Goal: Task Accomplishment & Management: Manage account settings

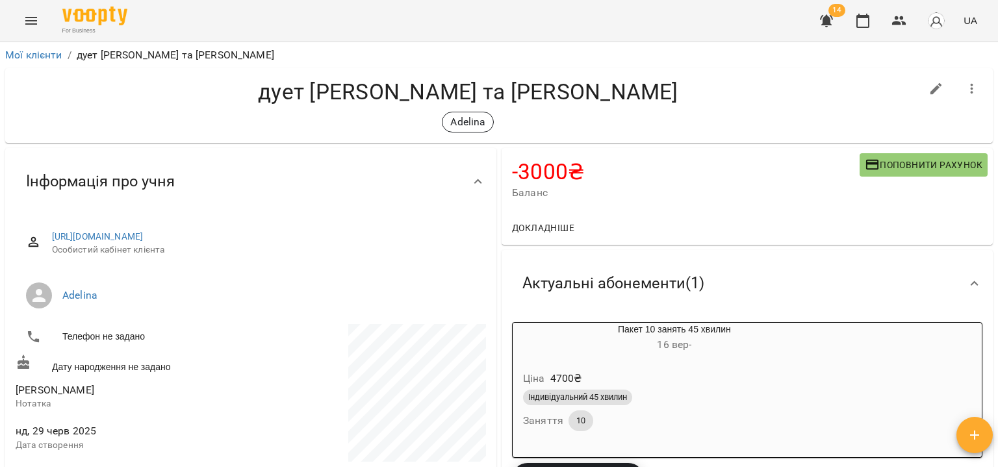
click at [831, 12] on span "14" at bounding box center [837, 10] width 17 height 13
click at [829, 15] on icon "button" at bounding box center [827, 21] width 16 height 16
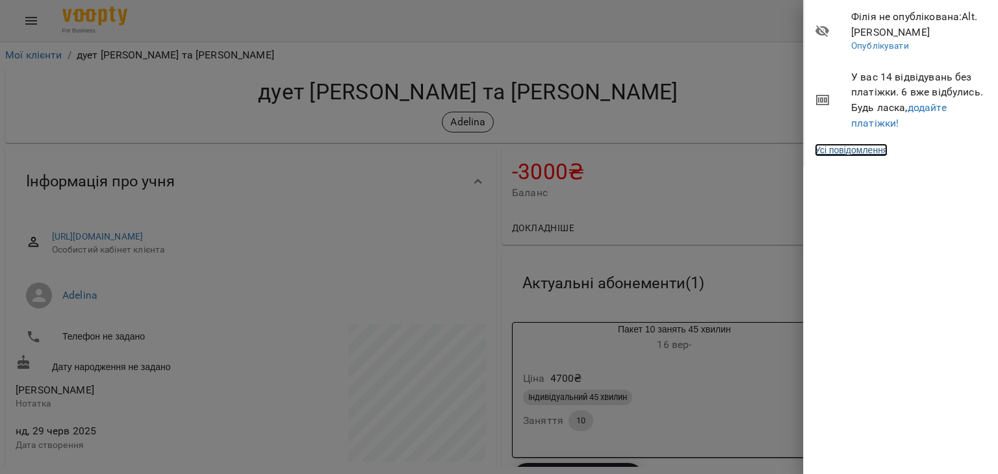
click at [854, 149] on link "Усі повідомлення" at bounding box center [851, 150] width 73 height 13
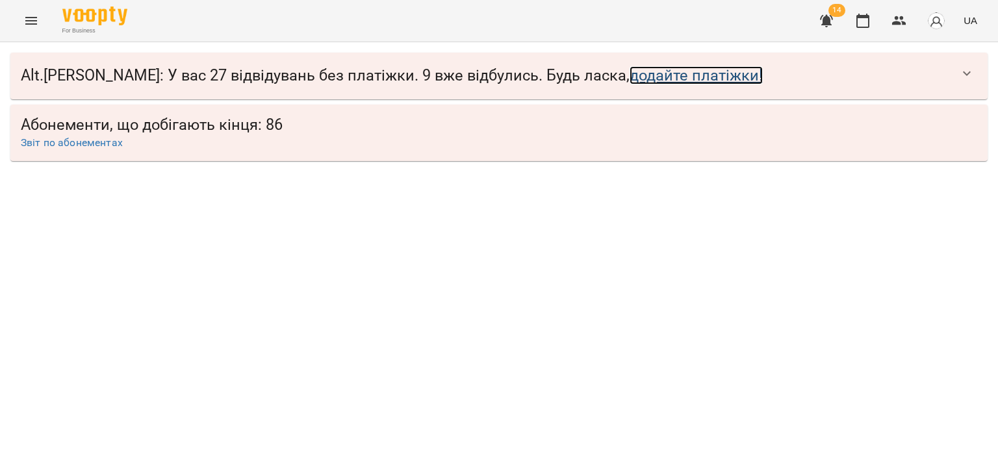
click at [639, 73] on link "додайте платіжки!" at bounding box center [696, 75] width 133 height 18
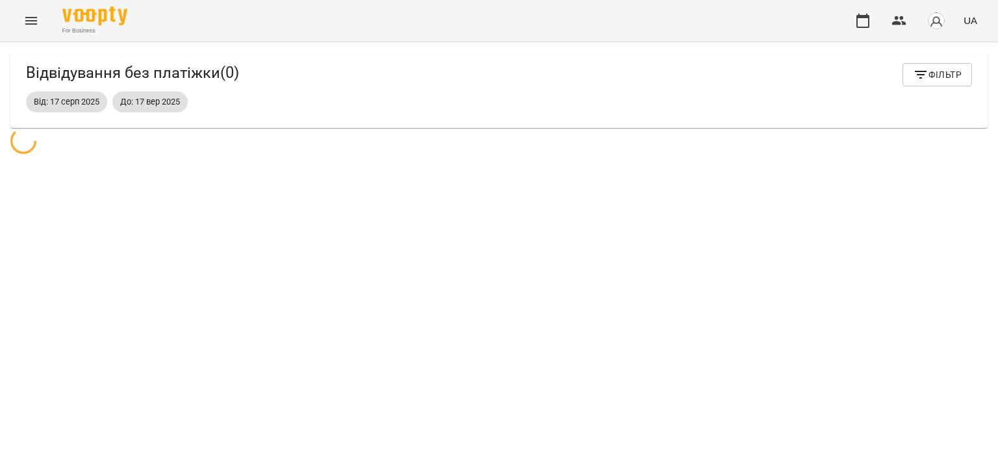
click at [580, 122] on div "Відвідування без платіжки ( 0 ) Фільтр Від: [DATE] До: [DATE]" at bounding box center [498, 90] width 977 height 75
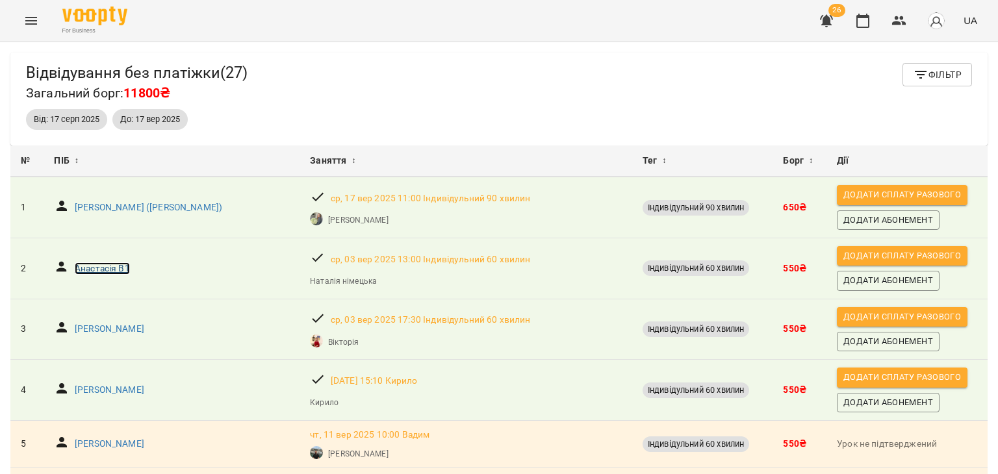
click at [119, 268] on p "Анастасія В1" at bounding box center [102, 269] width 55 height 13
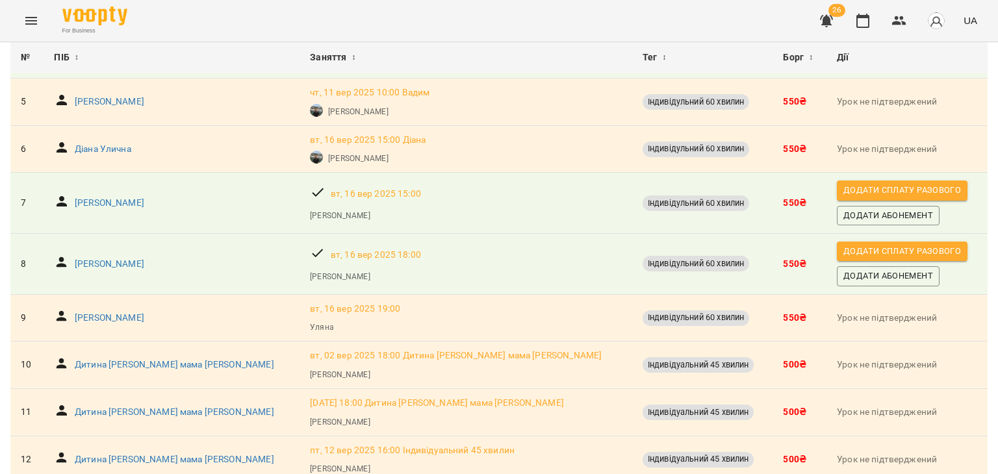
scroll to position [346, 0]
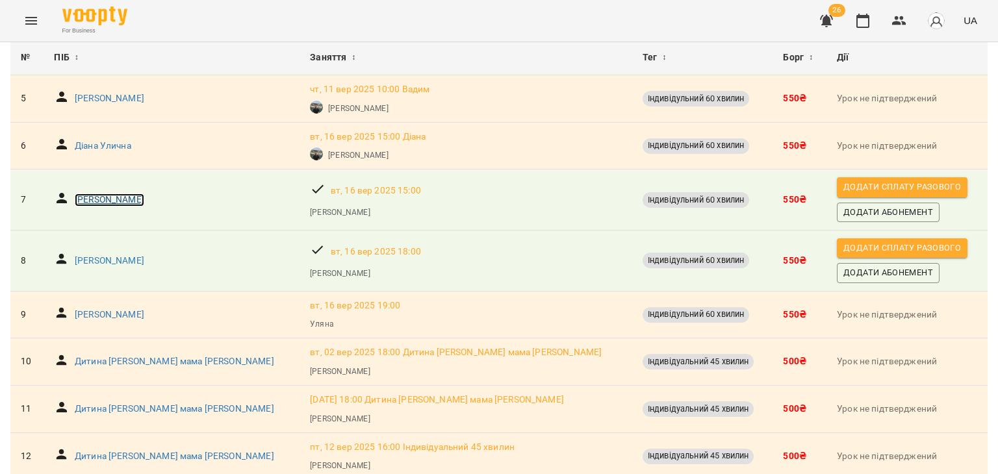
click at [101, 199] on p "[PERSON_NAME]" at bounding box center [110, 200] width 70 height 13
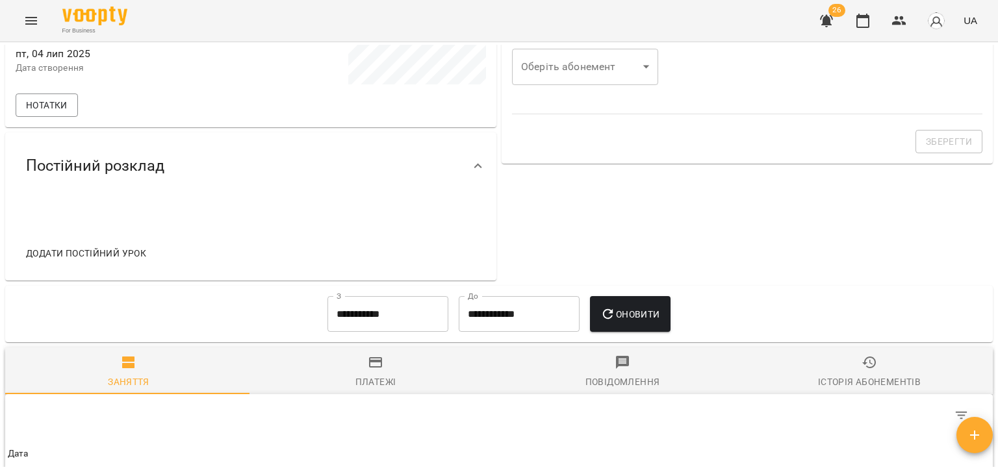
scroll to position [342, 0]
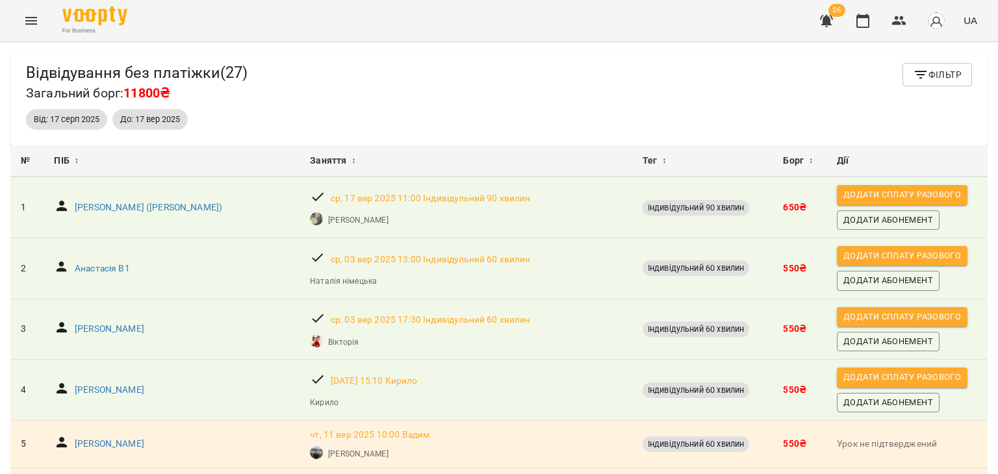
scroll to position [268, 0]
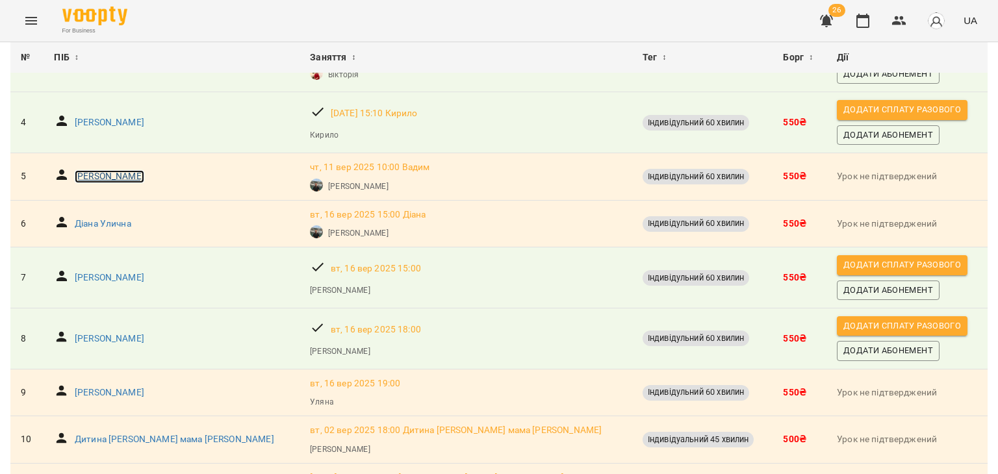
click at [114, 175] on p "[PERSON_NAME]" at bounding box center [110, 176] width 70 height 13
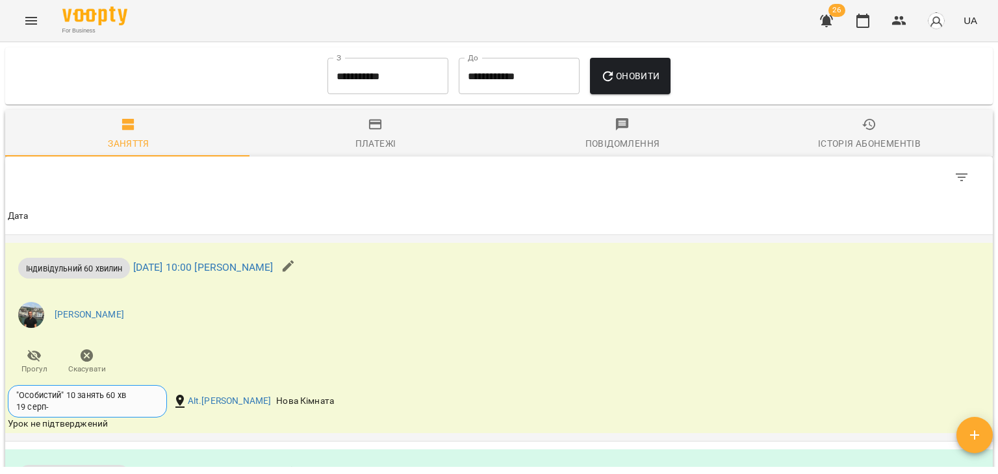
scroll to position [775, 0]
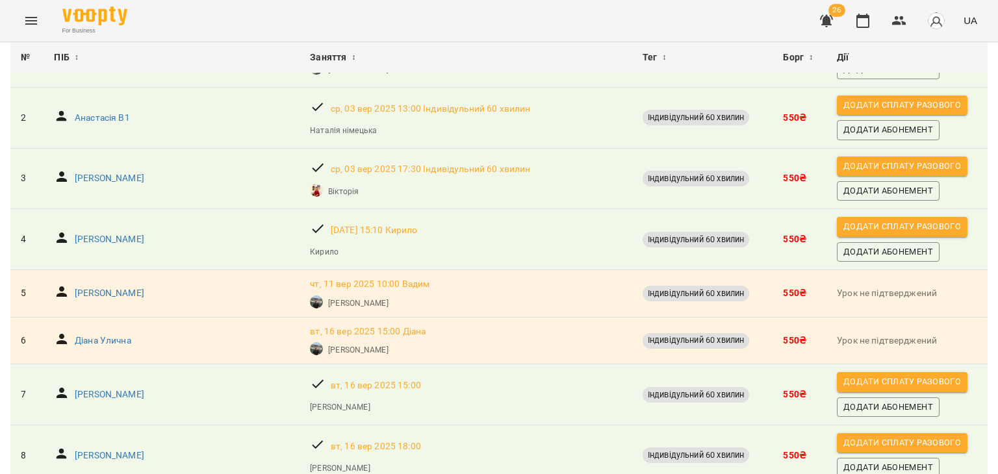
scroll to position [152, 0]
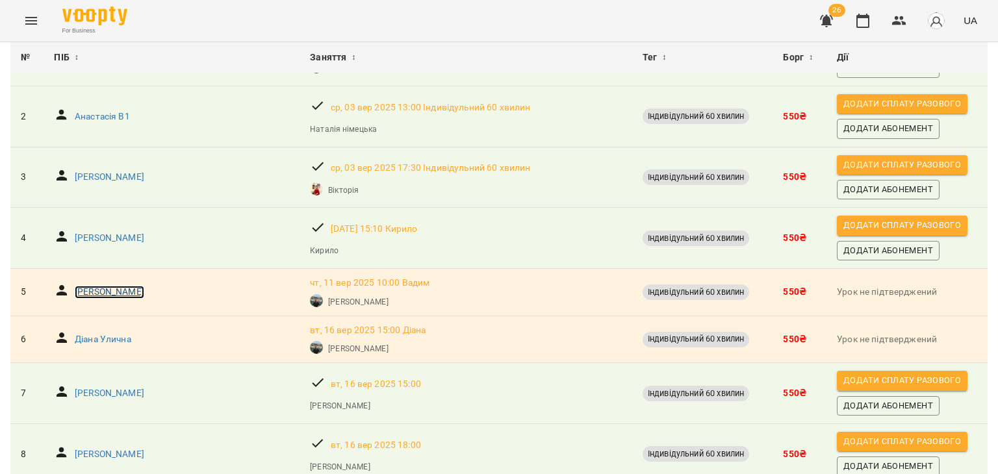
click at [129, 289] on p "[PERSON_NAME]" at bounding box center [110, 292] width 70 height 13
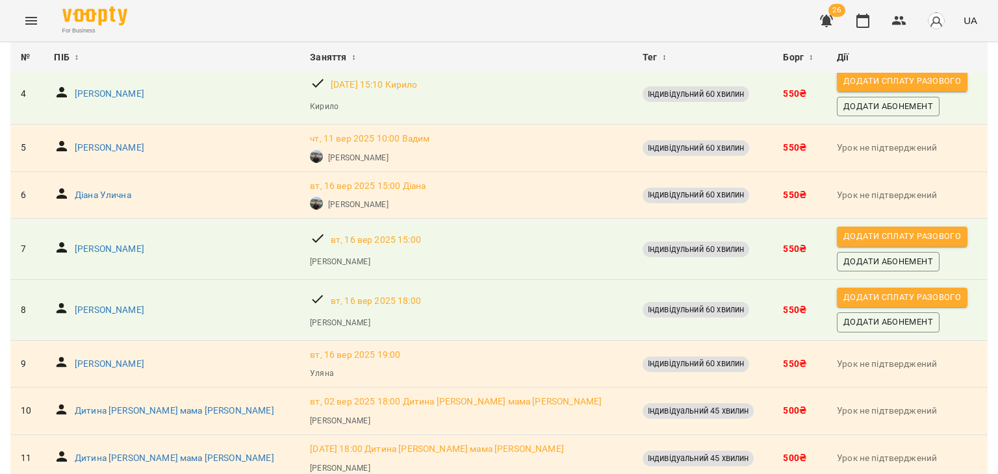
scroll to position [298, 0]
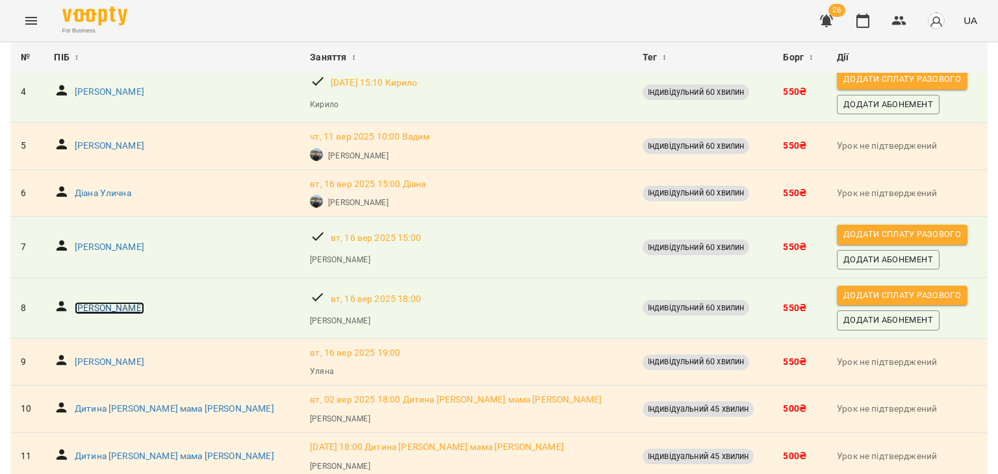
click at [124, 305] on p "[PERSON_NAME]" at bounding box center [110, 308] width 70 height 13
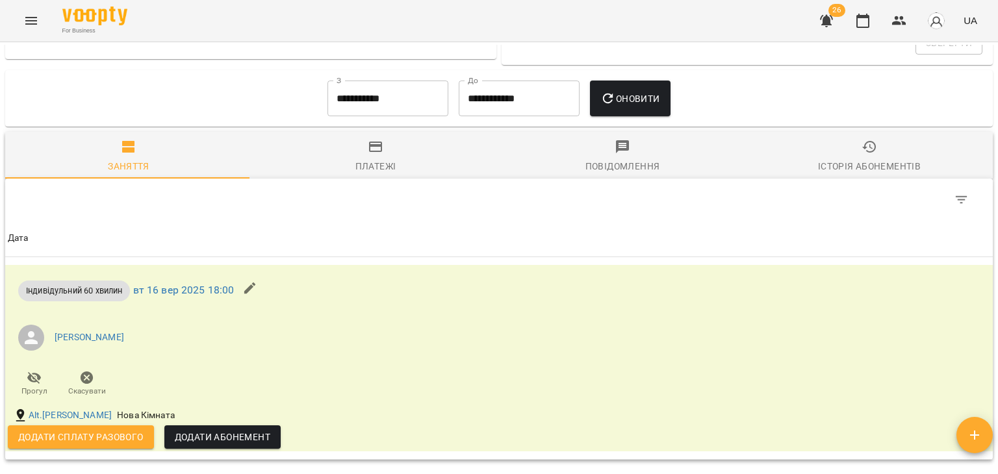
scroll to position [751, 0]
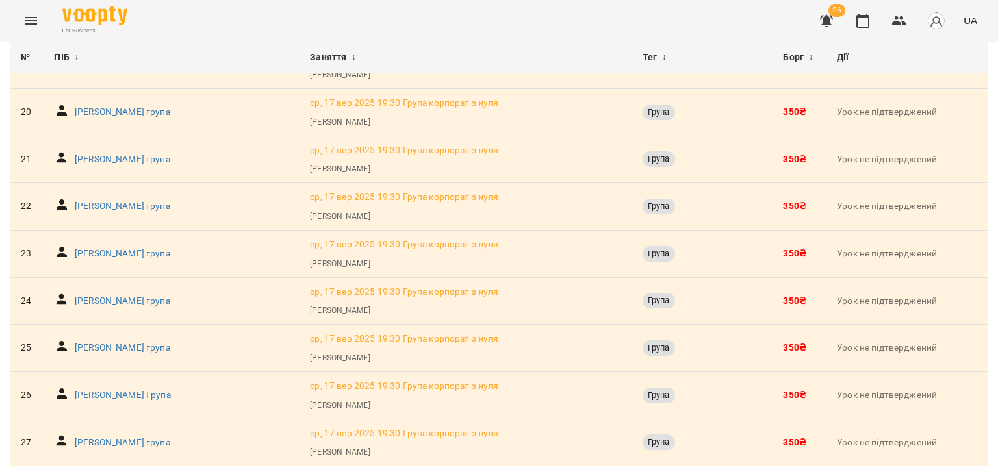
scroll to position [1124, 0]
click at [90, 295] on p "[PERSON_NAME] група" at bounding box center [123, 301] width 96 height 13
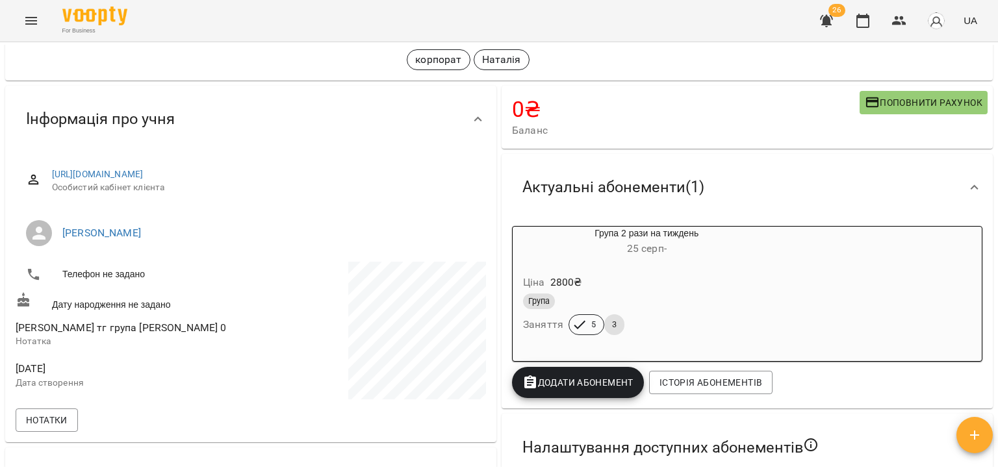
scroll to position [62, 0]
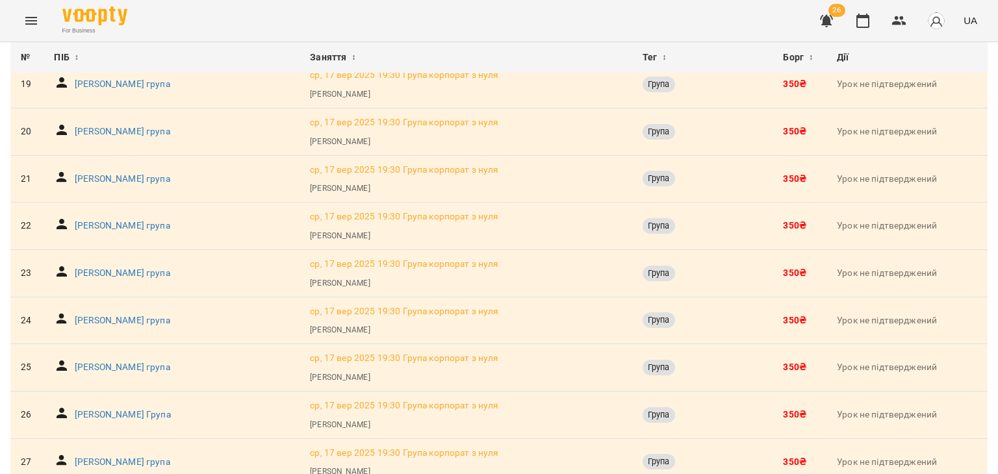
scroll to position [1144, 0]
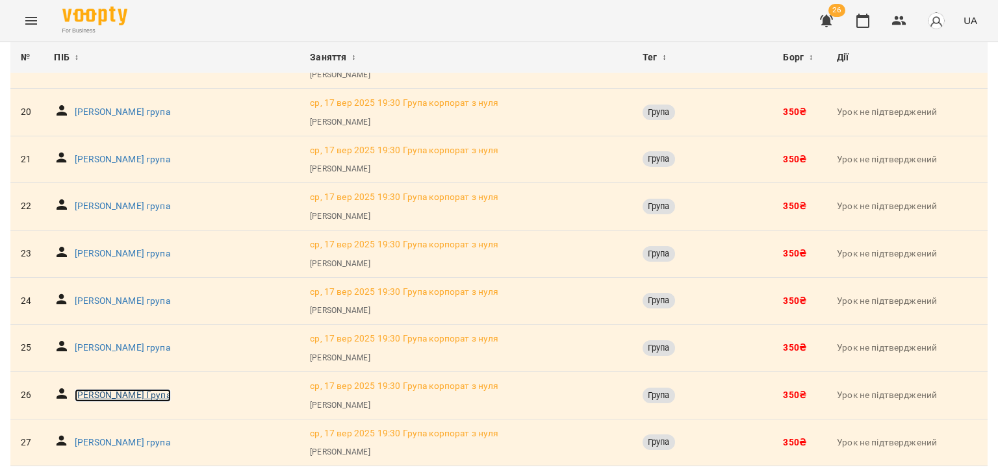
click at [104, 389] on p "[PERSON_NAME] Група" at bounding box center [123, 395] width 96 height 13
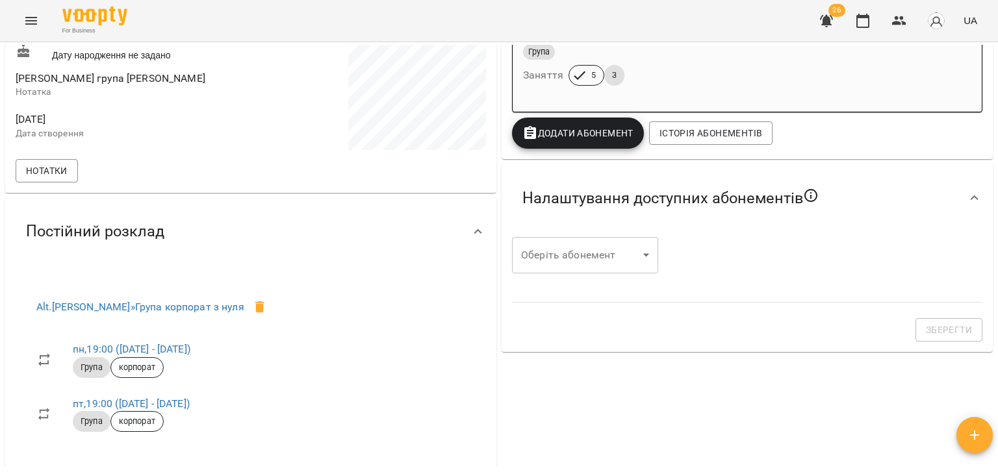
scroll to position [194, 0]
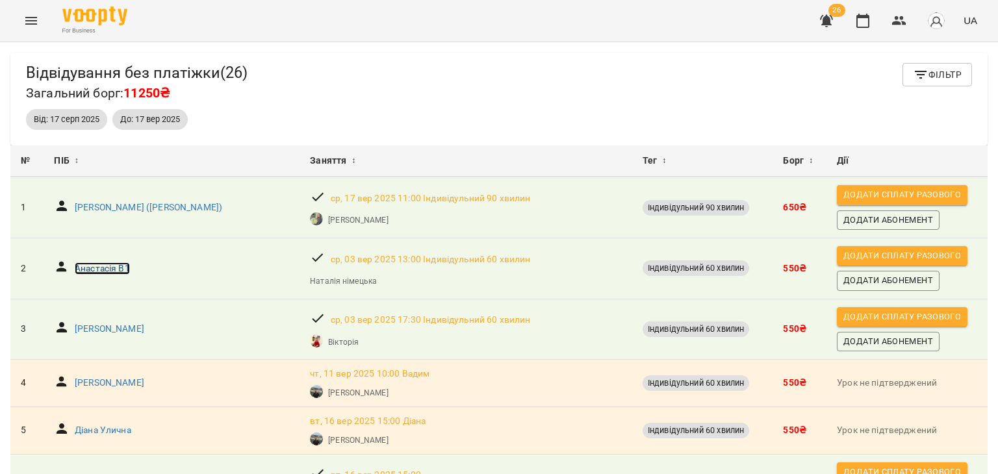
click at [95, 263] on p "Анастасія В1" at bounding box center [102, 269] width 55 height 13
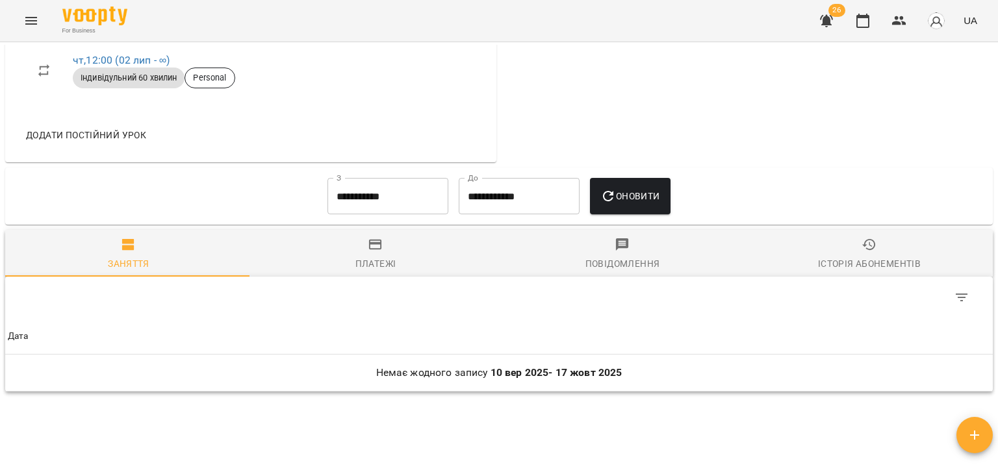
scroll to position [881, 0]
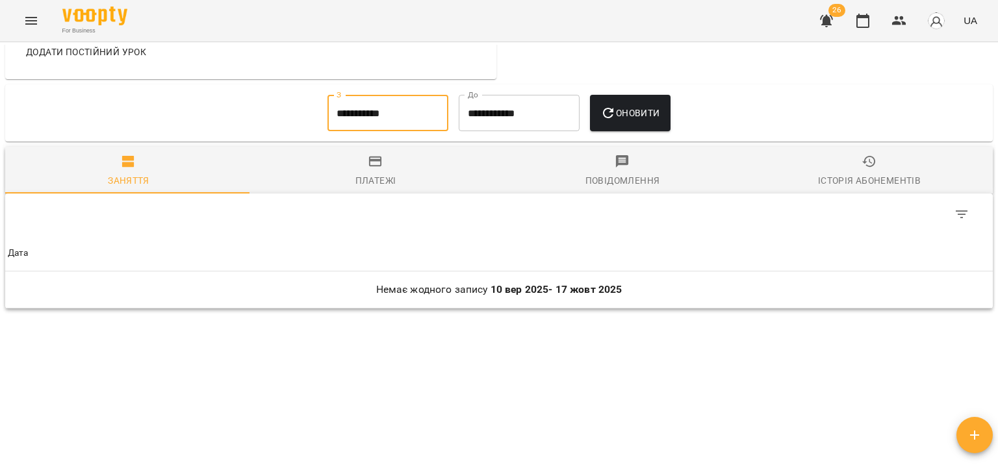
click at [372, 113] on input "**********" at bounding box center [388, 113] width 121 height 36
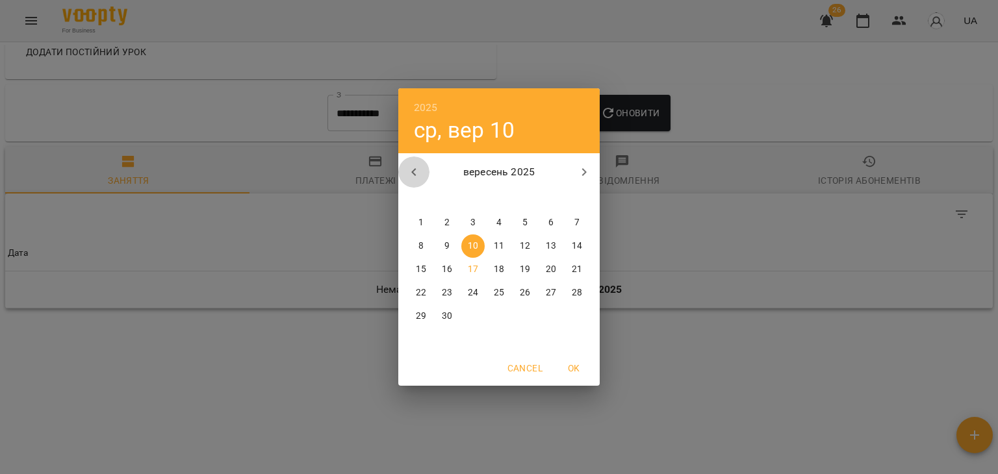
click at [409, 171] on icon "button" at bounding box center [414, 172] width 16 height 16
click at [520, 213] on button "1" at bounding box center [524, 222] width 23 height 23
type input "**********"
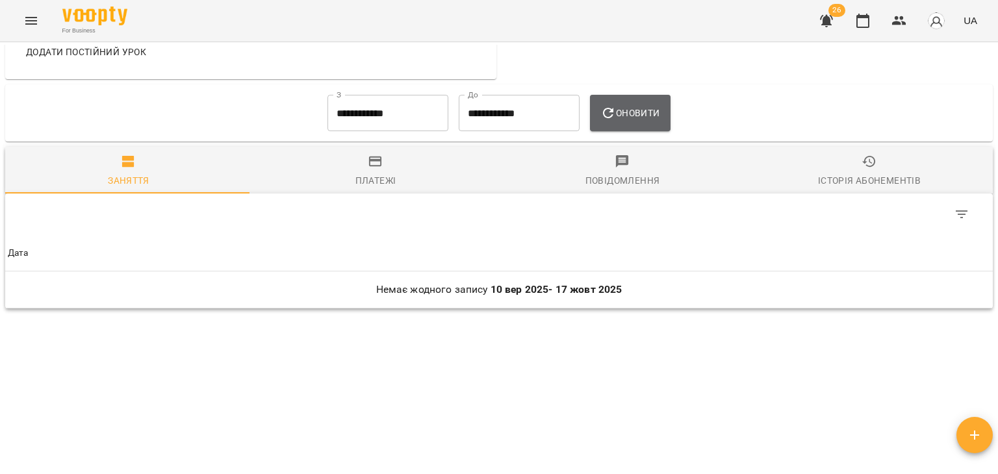
click at [643, 102] on button "Оновити" at bounding box center [630, 113] width 80 height 36
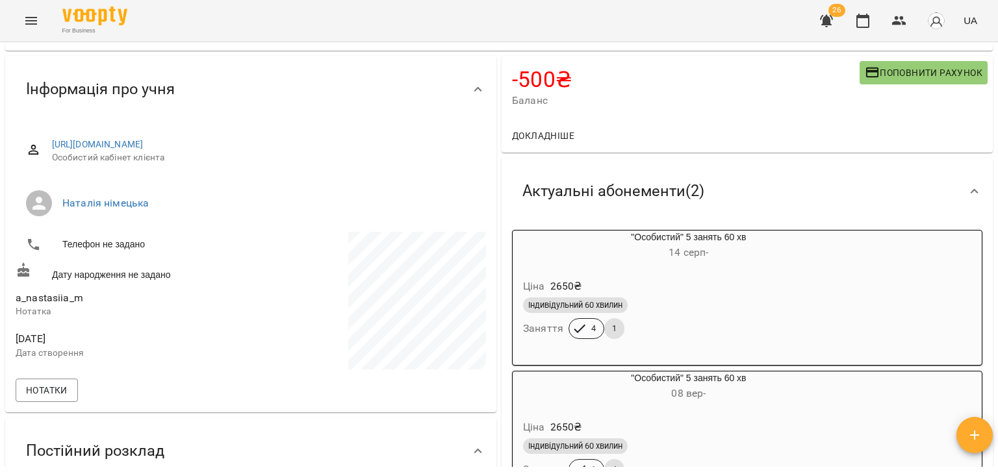
scroll to position [62, 0]
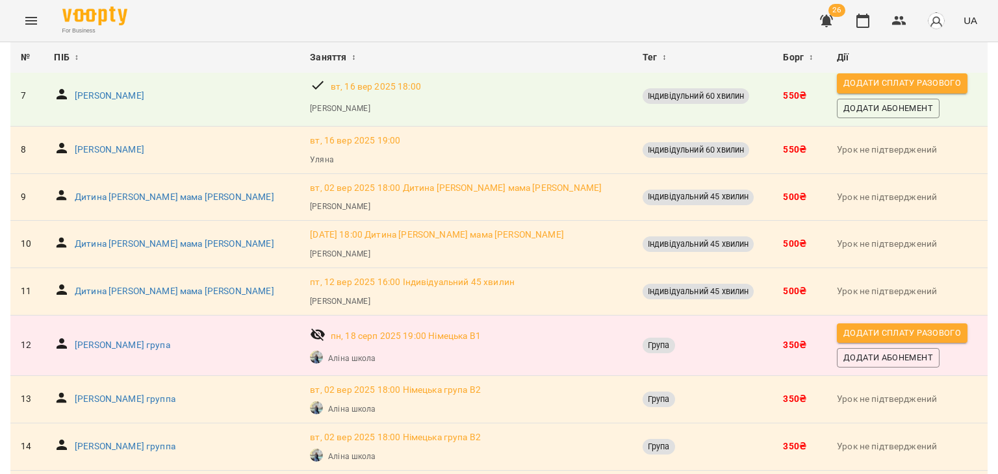
scroll to position [452, 0]
